Goal: Find specific page/section: Find specific page/section

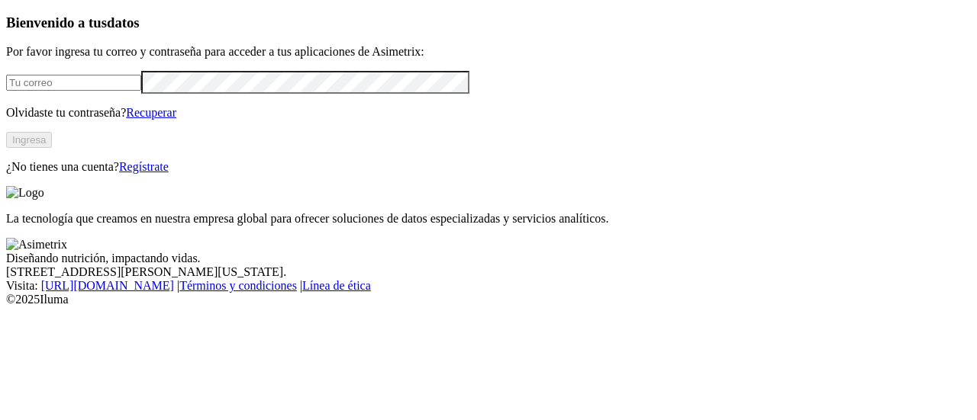
click at [93, 91] on input "email" at bounding box center [73, 83] width 135 height 16
type input "[EMAIL_ADDRESS][DOMAIN_NAME]"
click at [314, 174] on div "Bienvenido a tus datos Por favor ingresa tu correo y contraseña para acceder a …" at bounding box center [488, 93] width 964 height 159
click at [52, 148] on button "Ingresa" at bounding box center [29, 140] width 46 height 16
